Goal: Complete application form

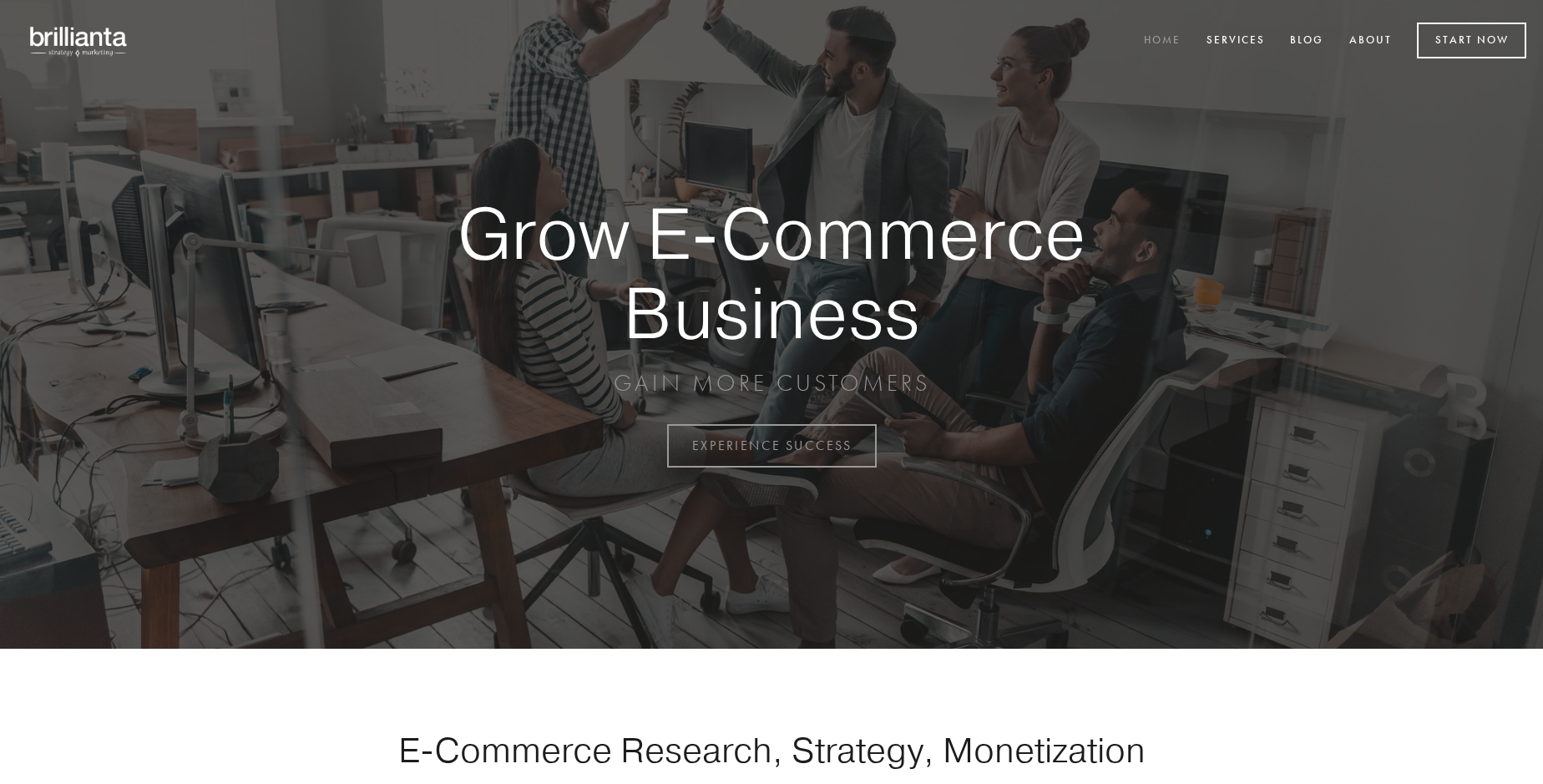
scroll to position [4374, 0]
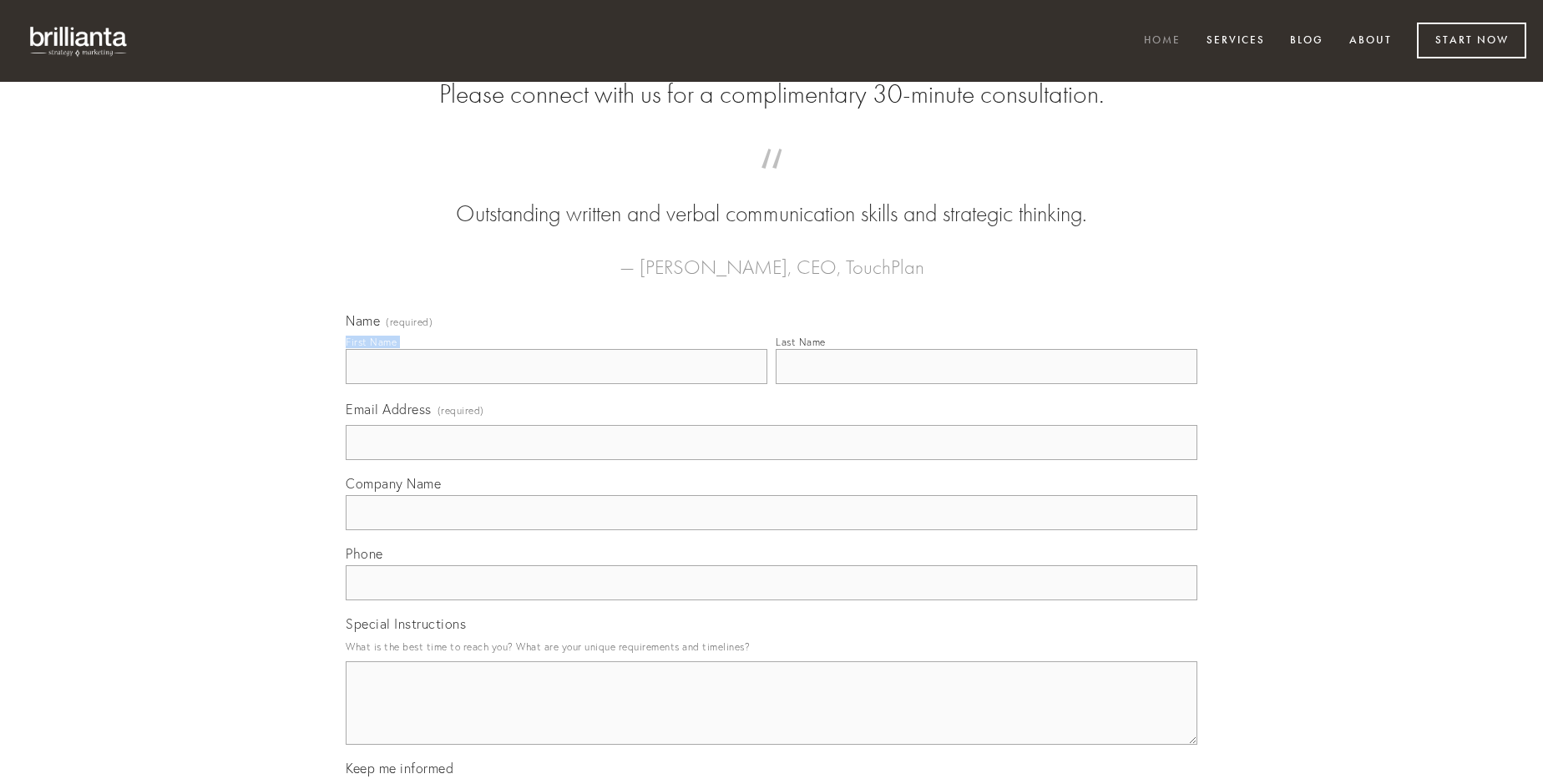
type input "[PERSON_NAME]"
click at [985, 384] on input "Last Name" at bounding box center [986, 367] width 422 height 35
type input "[PERSON_NAME]"
click at [772, 460] on input "Email Address (required)" at bounding box center [772, 443] width 852 height 35
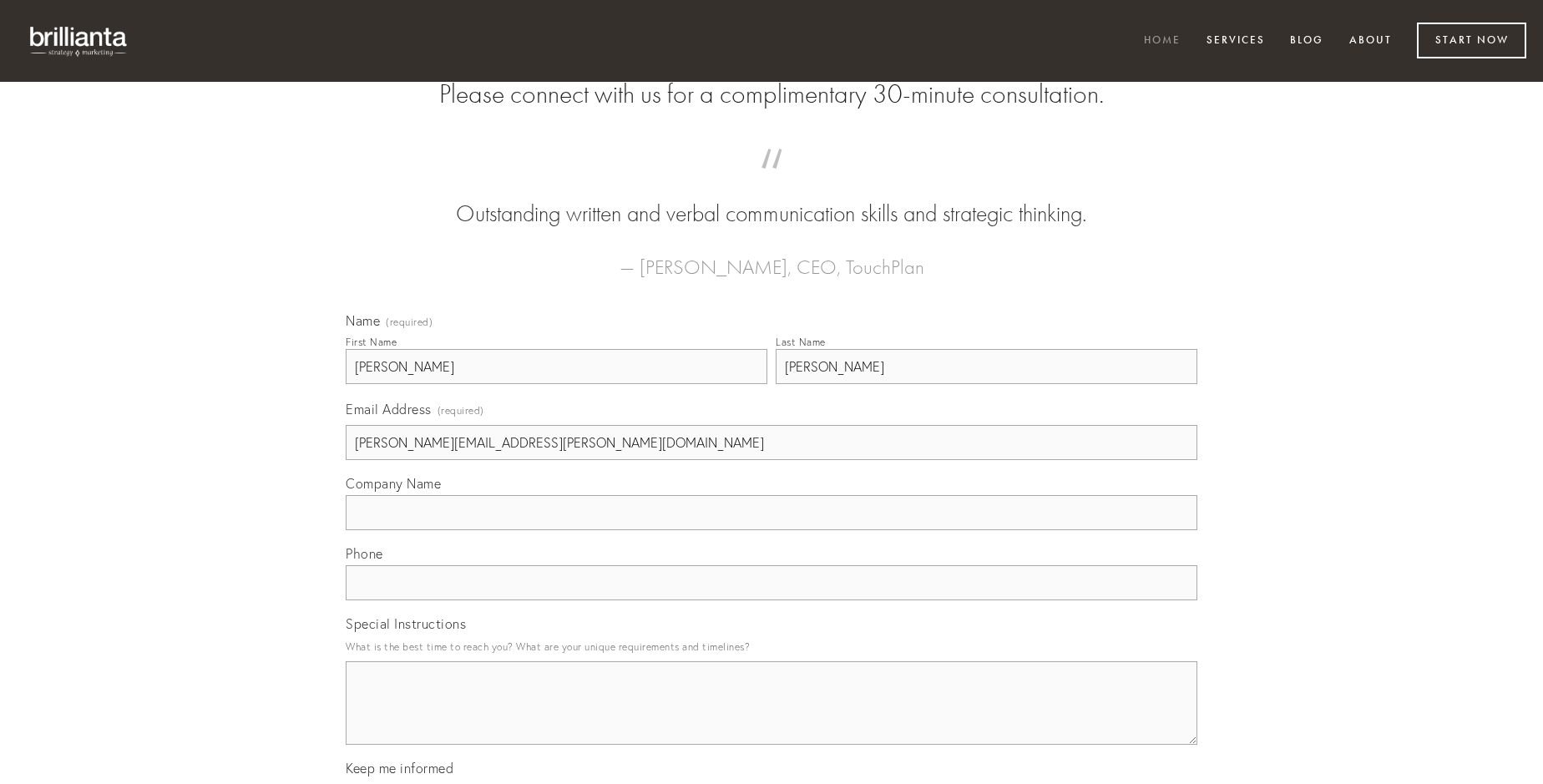
type input "[PERSON_NAME][EMAIL_ADDRESS][PERSON_NAME][DOMAIN_NAME]"
click at [772, 530] on input "Company Name" at bounding box center [772, 512] width 852 height 35
type input "aeger"
click at [772, 601] on input "text" at bounding box center [772, 583] width 852 height 35
click at [772, 717] on textarea "Special Instructions" at bounding box center [772, 703] width 852 height 83
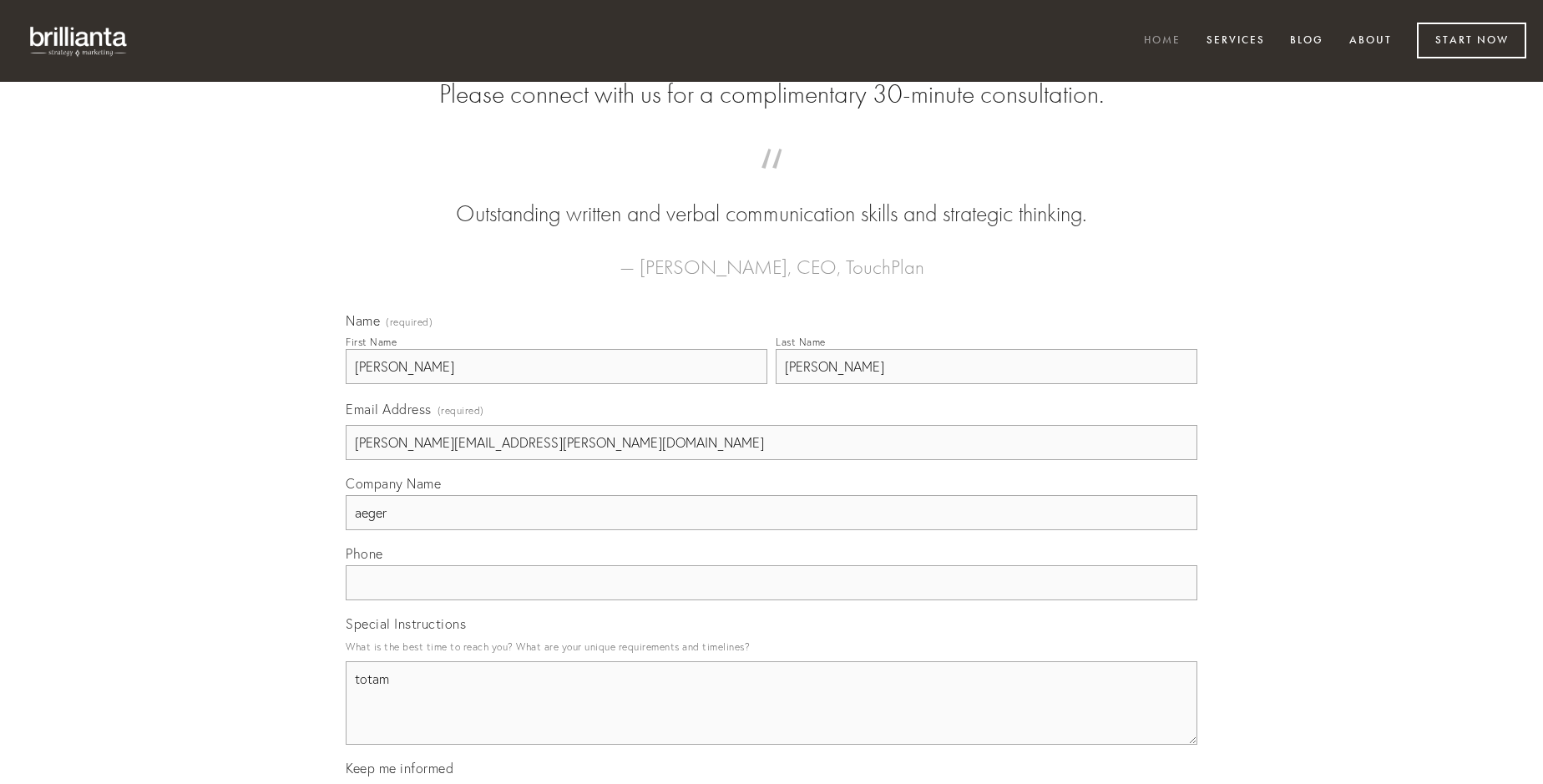
type textarea "totam"
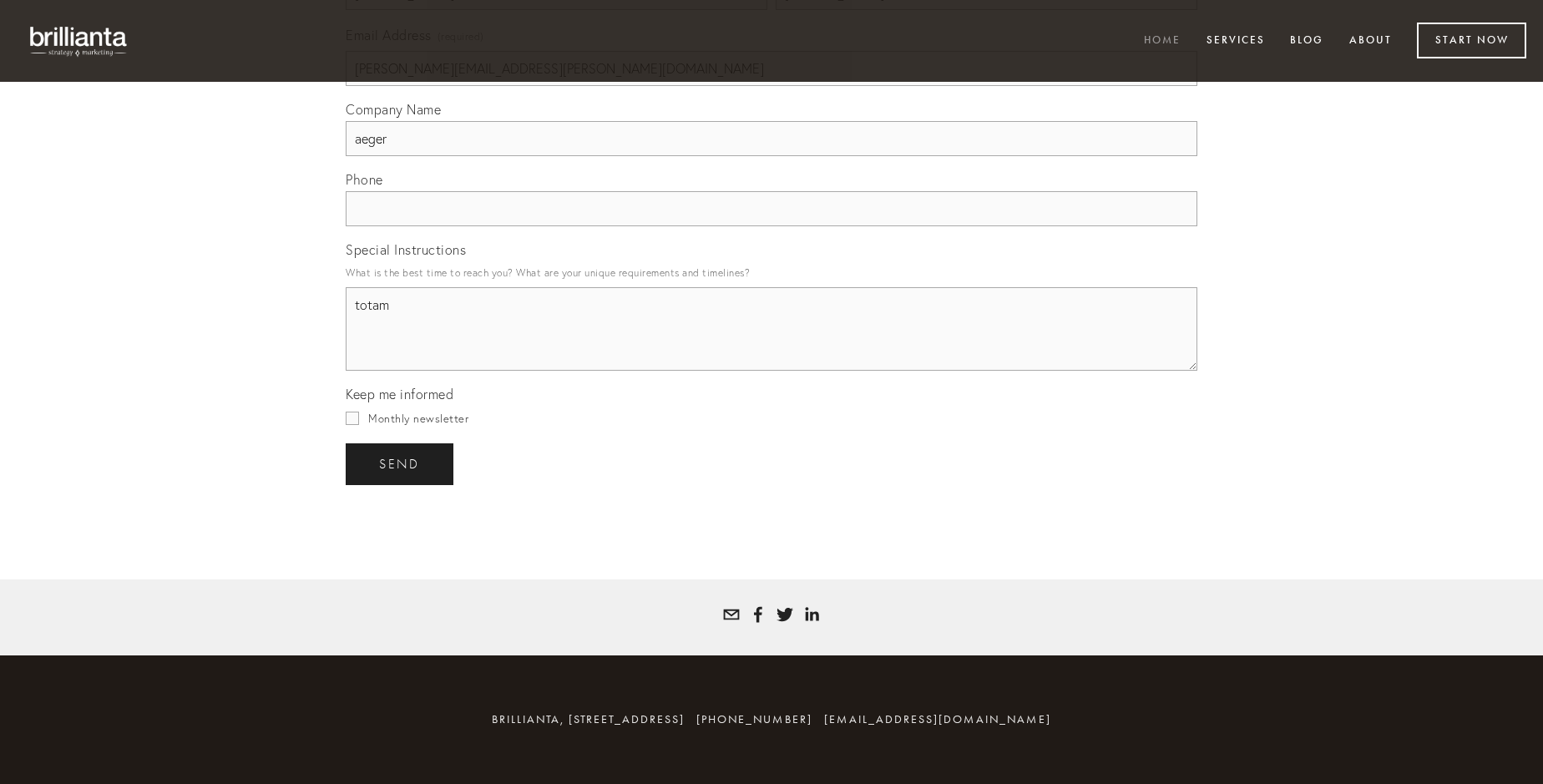
click at [400, 463] on span "send" at bounding box center [399, 463] width 41 height 15
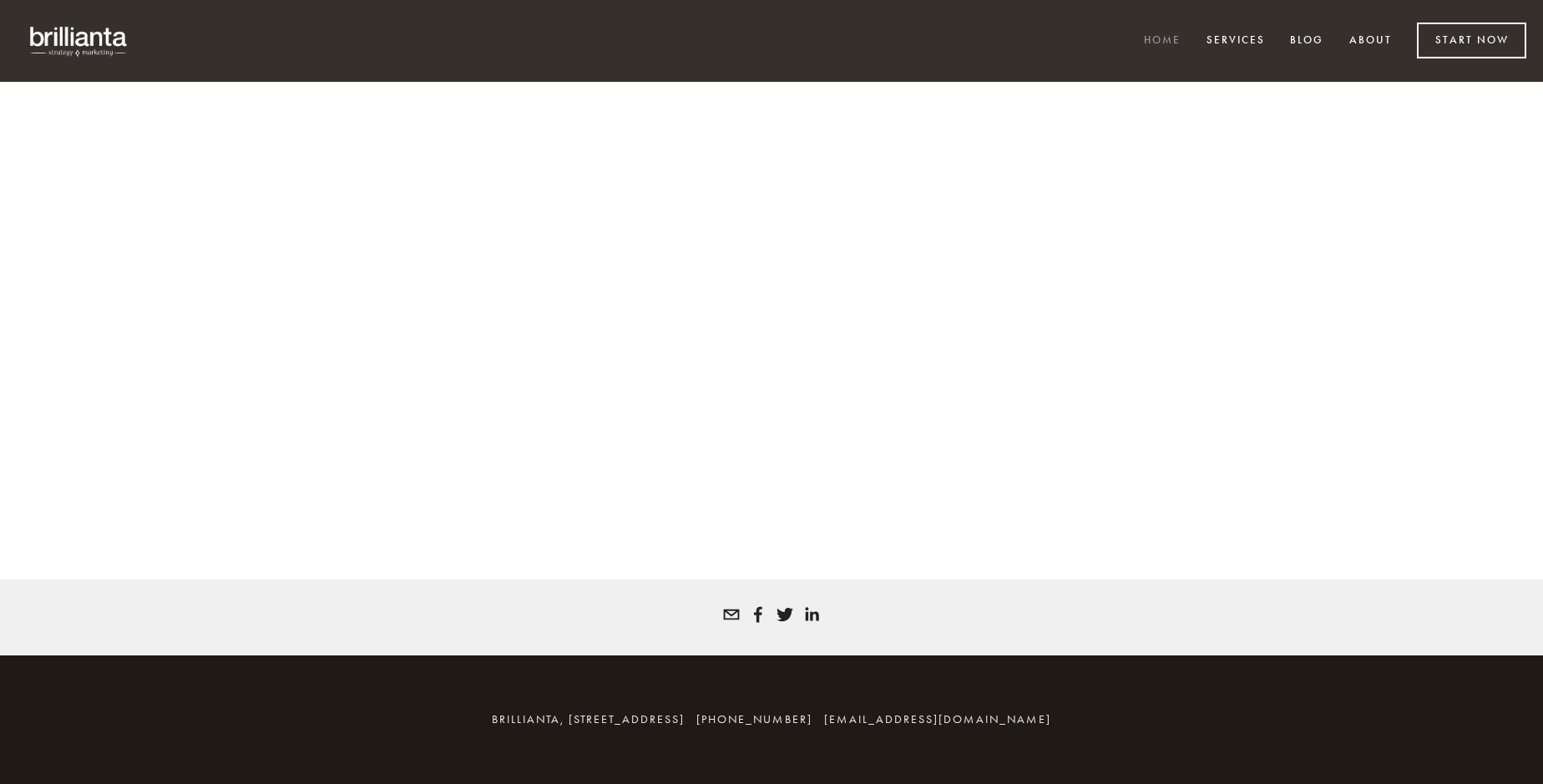
scroll to position [4352, 0]
